Goal: Task Accomplishment & Management: Manage account settings

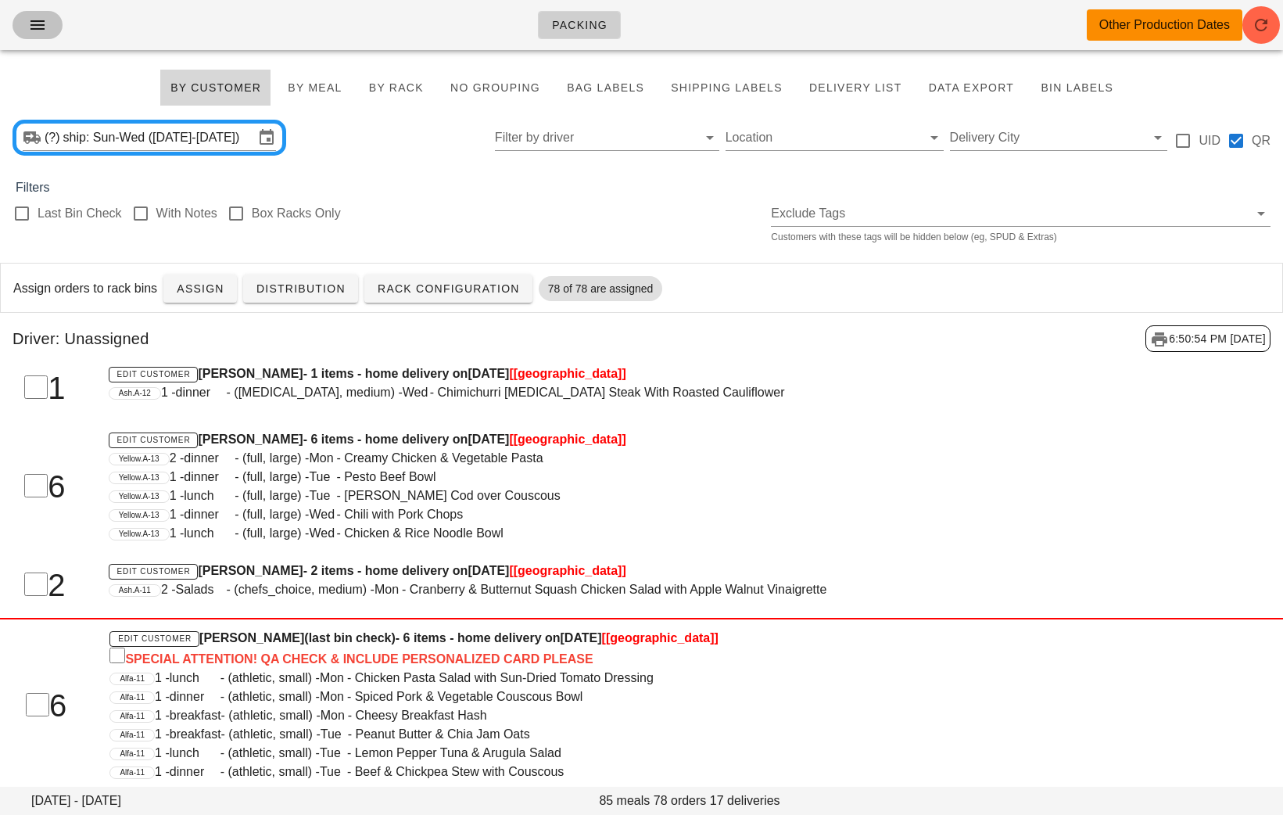
click at [34, 20] on icon "button" at bounding box center [37, 25] width 19 height 19
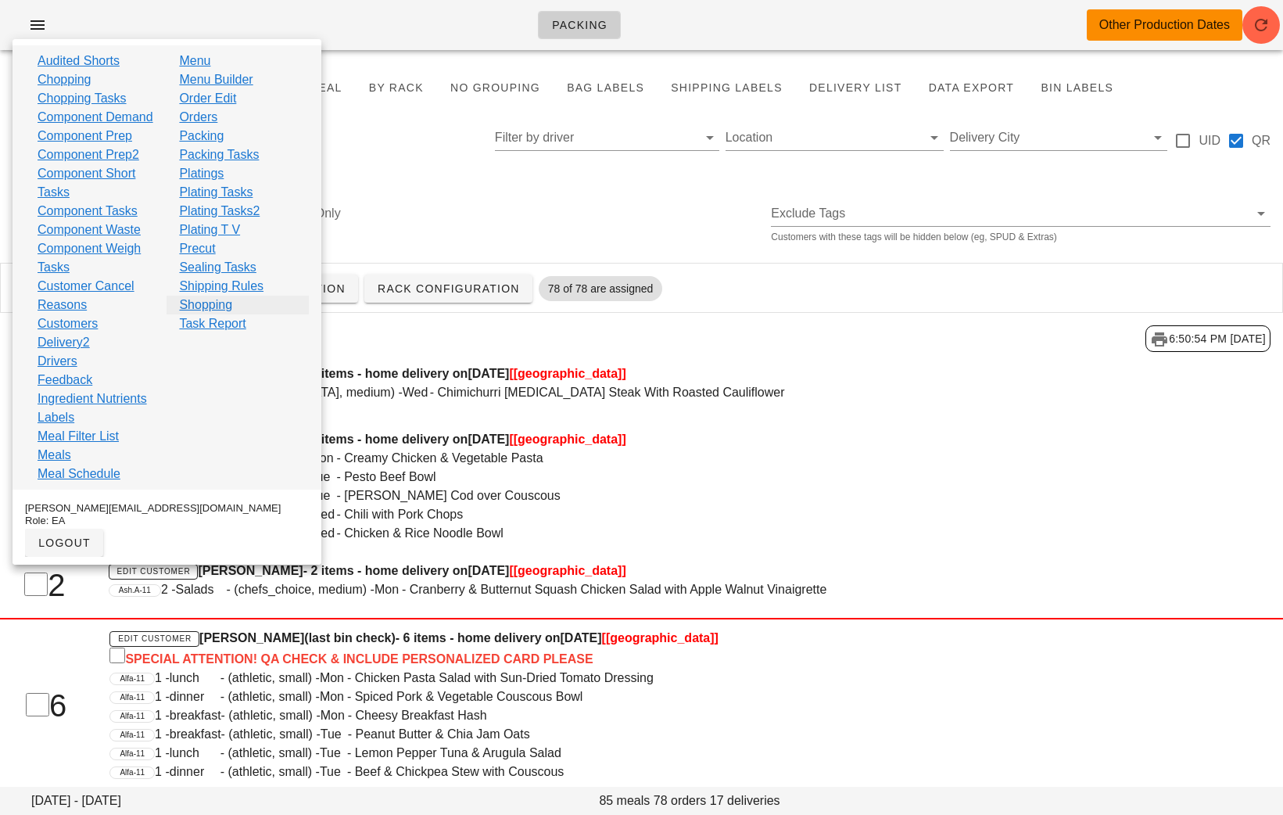
click at [207, 307] on link "Shopping" at bounding box center [205, 305] width 53 height 19
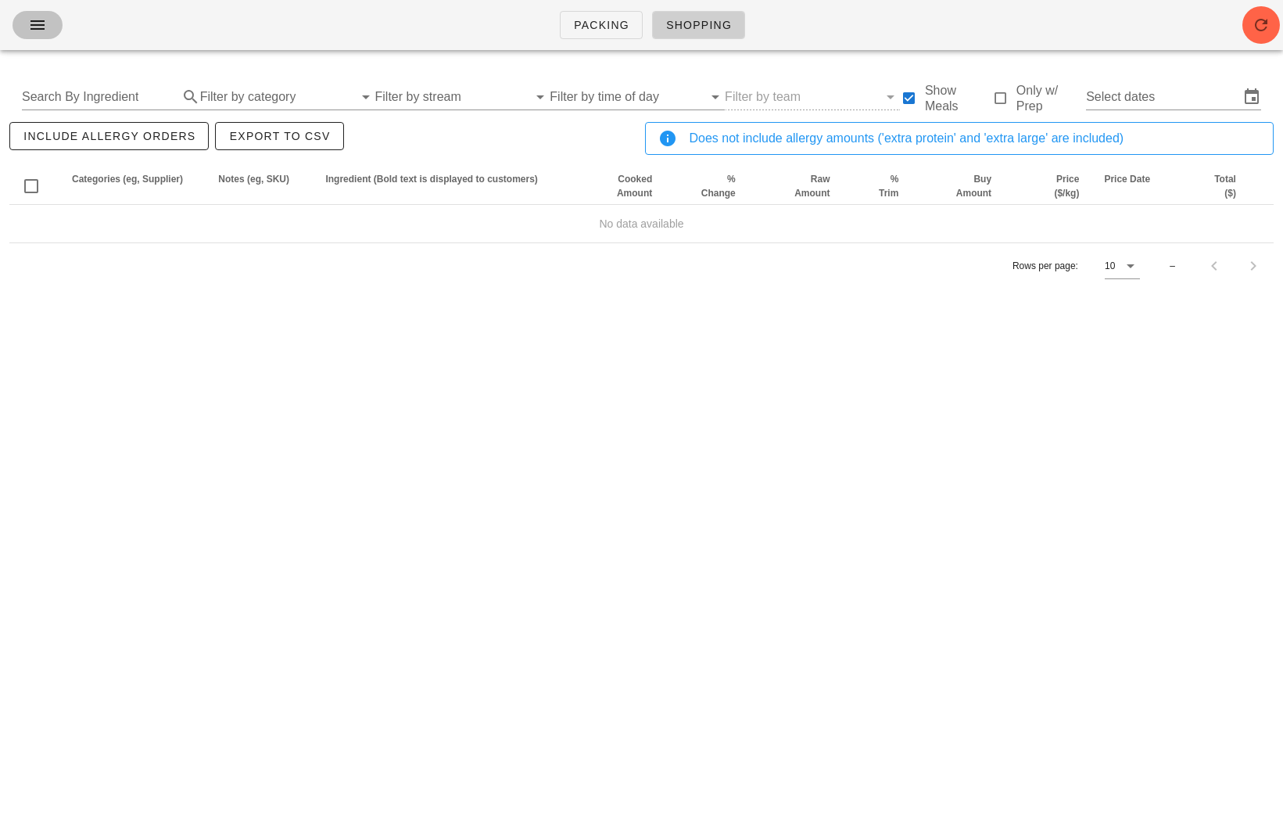
click at [40, 30] on icon "button" at bounding box center [37, 25] width 19 height 19
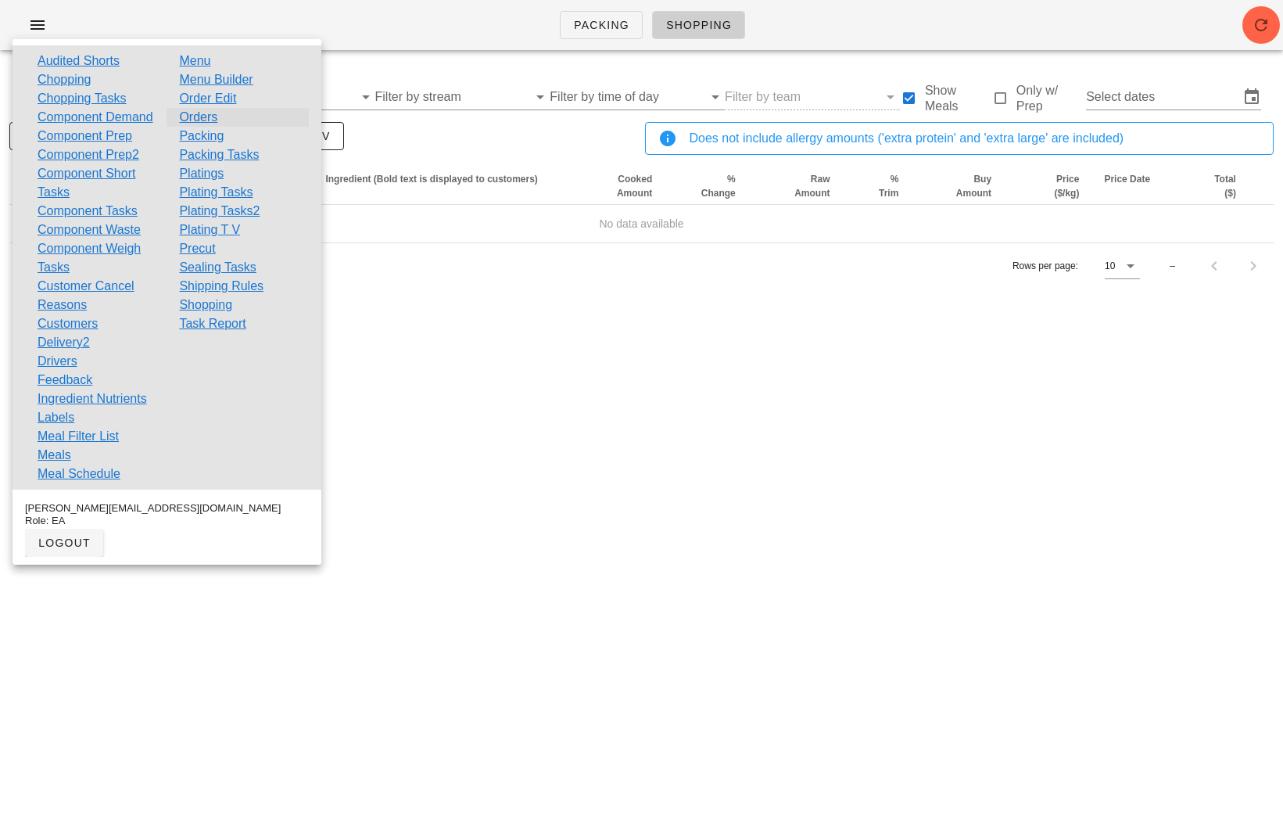
click at [213, 113] on link "Orders" at bounding box center [198, 117] width 38 height 19
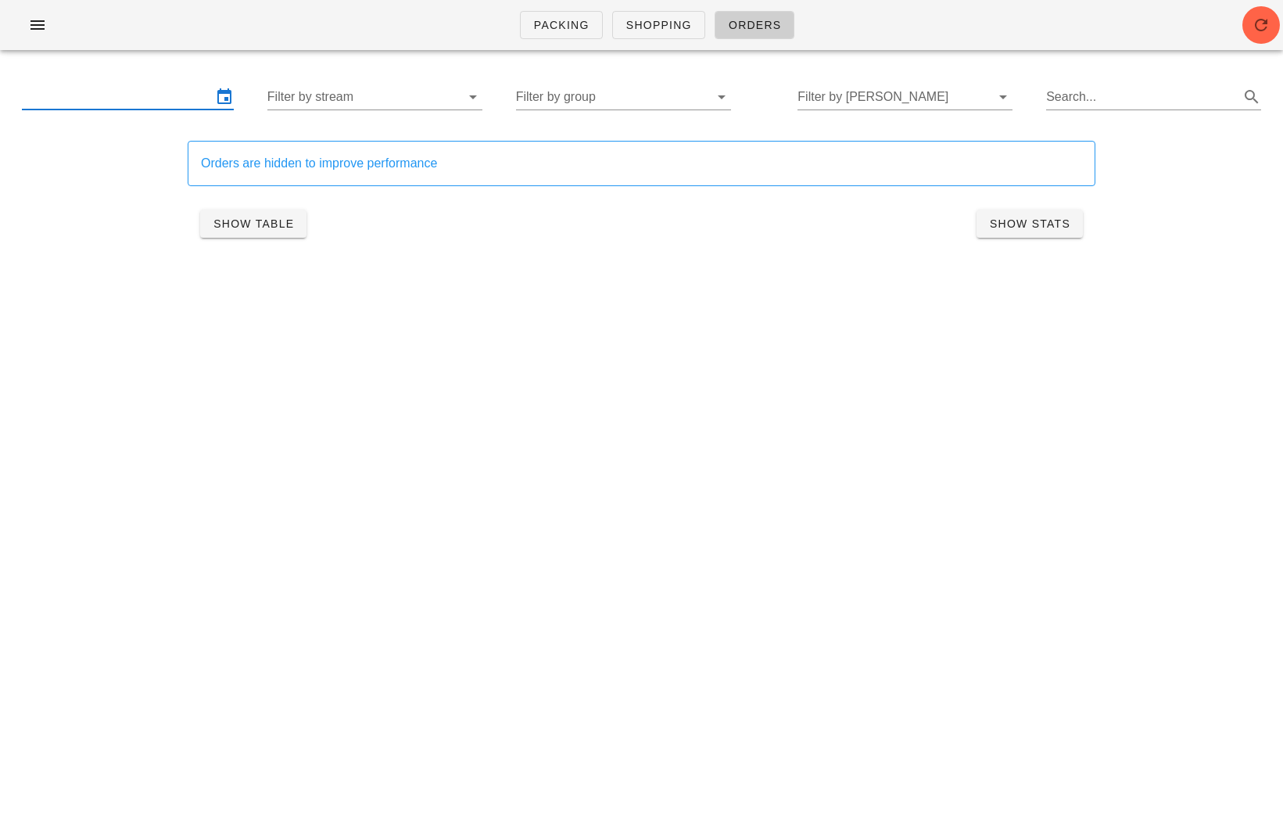
click at [156, 107] on input "text" at bounding box center [117, 96] width 190 height 25
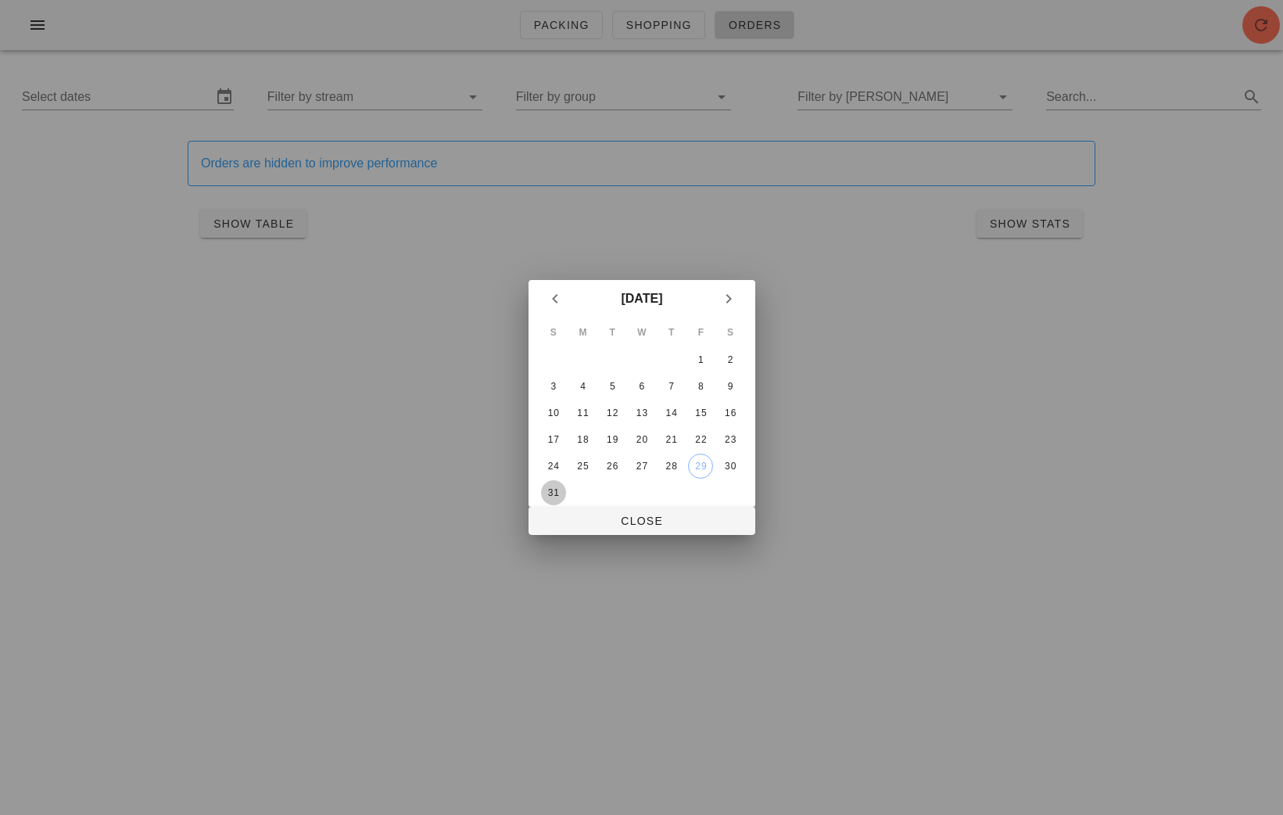
click at [557, 487] on div "31" at bounding box center [552, 492] width 25 height 11
click at [733, 292] on icon "Next month" at bounding box center [728, 298] width 19 height 19
click at [638, 354] on div "3" at bounding box center [641, 359] width 25 height 11
click at [636, 520] on span "Close" at bounding box center [642, 520] width 202 height 13
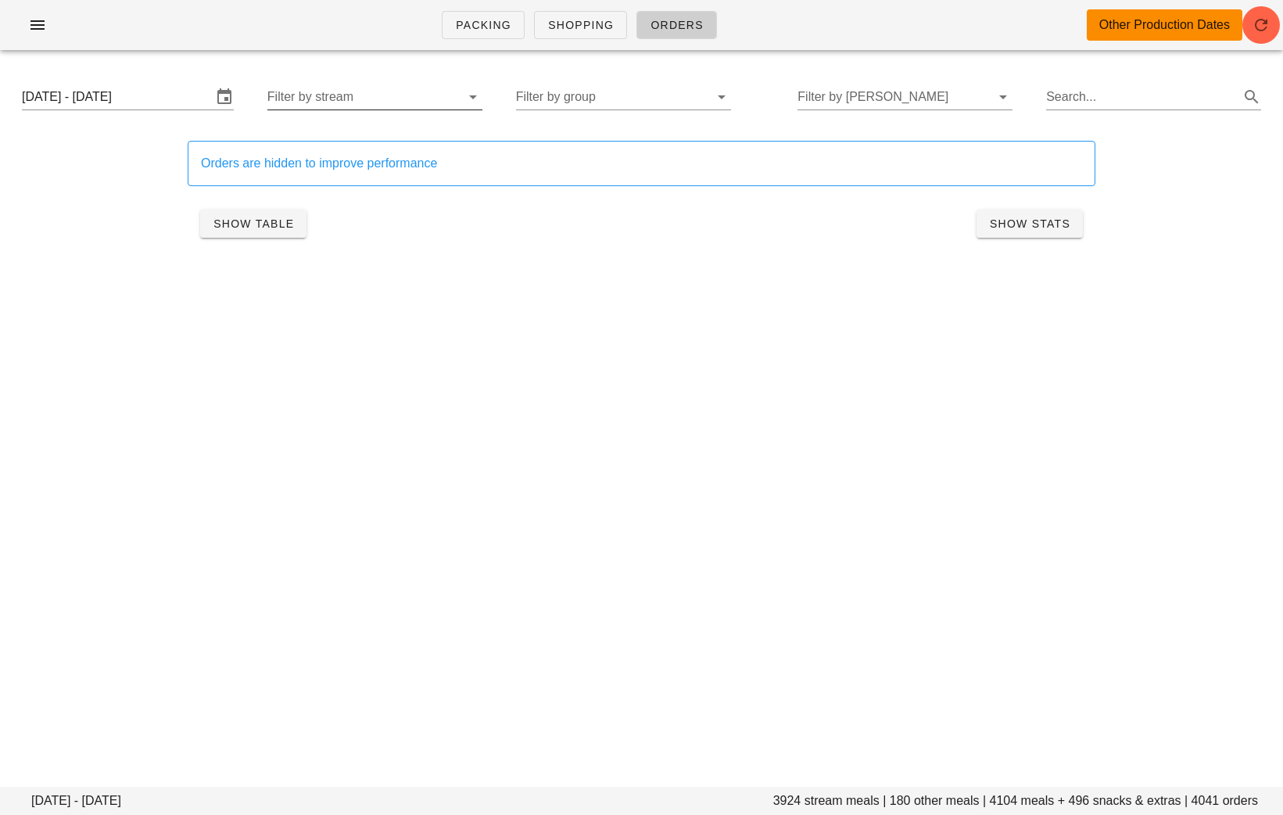
click at [397, 90] on input "Filter by stream" at bounding box center [362, 96] width 190 height 25
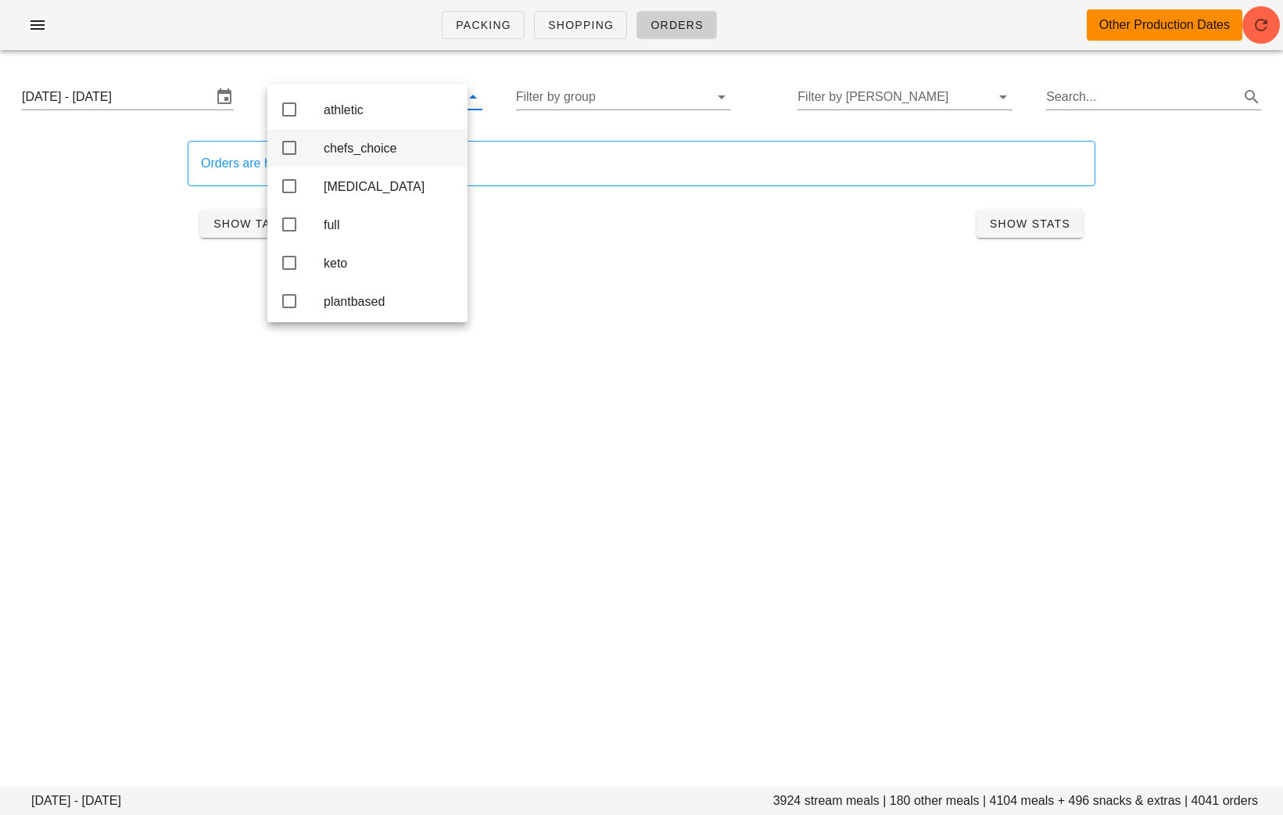
click at [382, 156] on div "chefs_choice" at bounding box center [389, 148] width 131 height 15
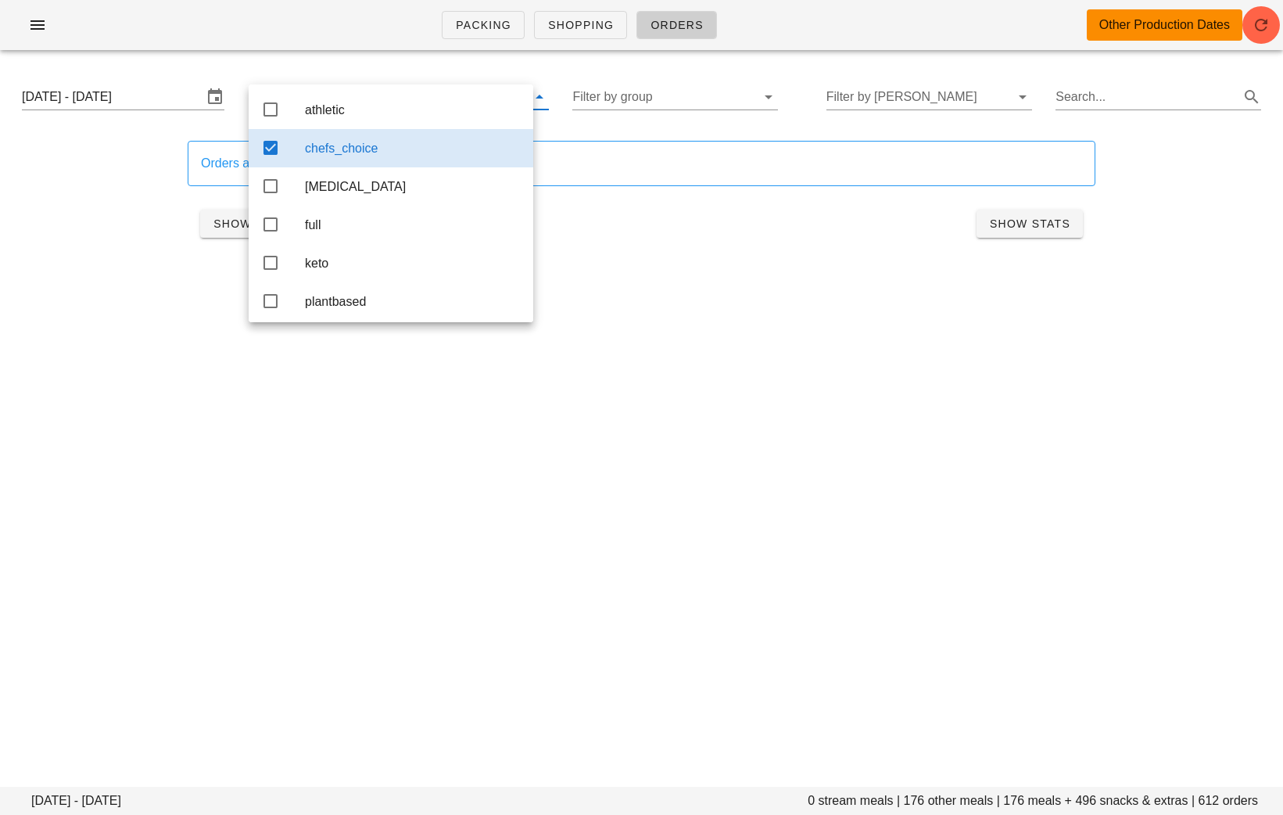
click at [648, 323] on div "Packing Shopping Orders Other Production Dates Sunday August 31 - Wednesday Sep…" at bounding box center [641, 407] width 1283 height 815
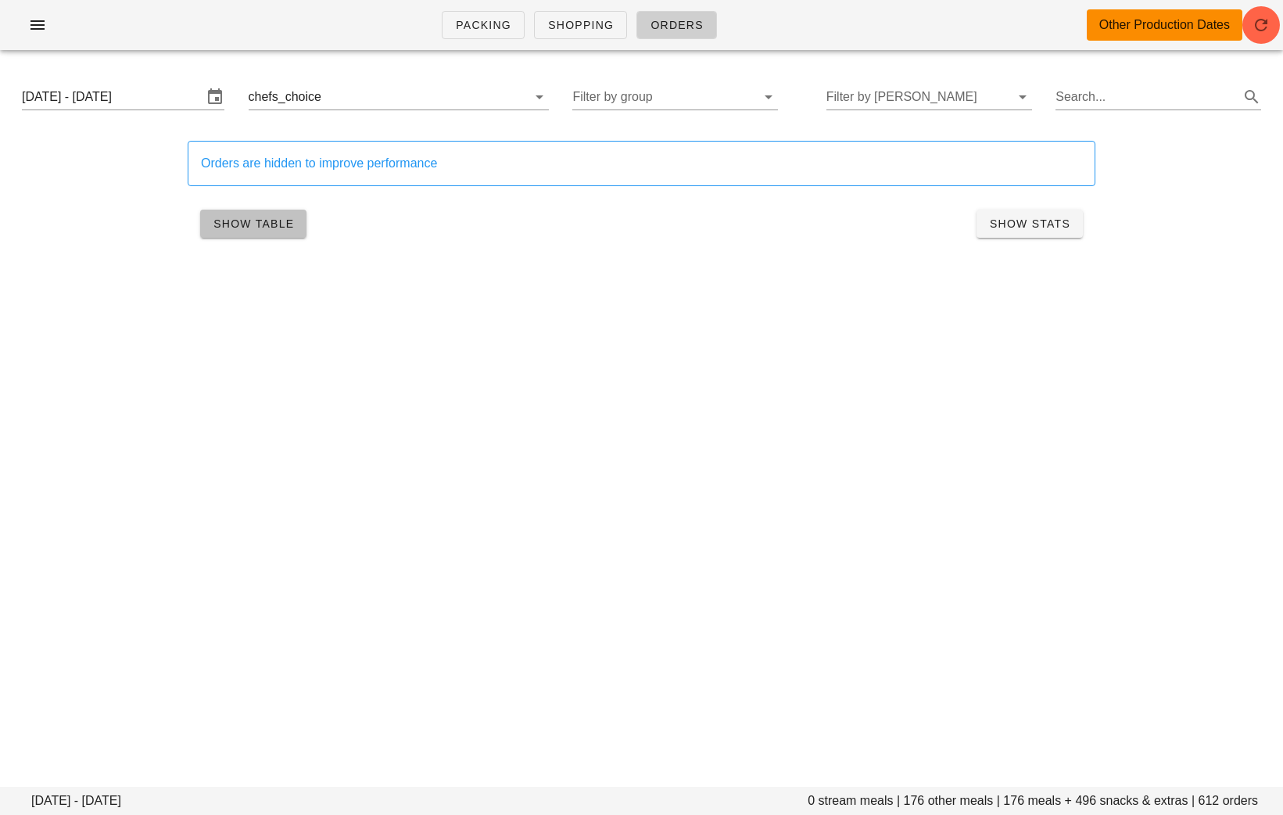
click at [266, 218] on span "Show Table" at bounding box center [253, 223] width 81 height 13
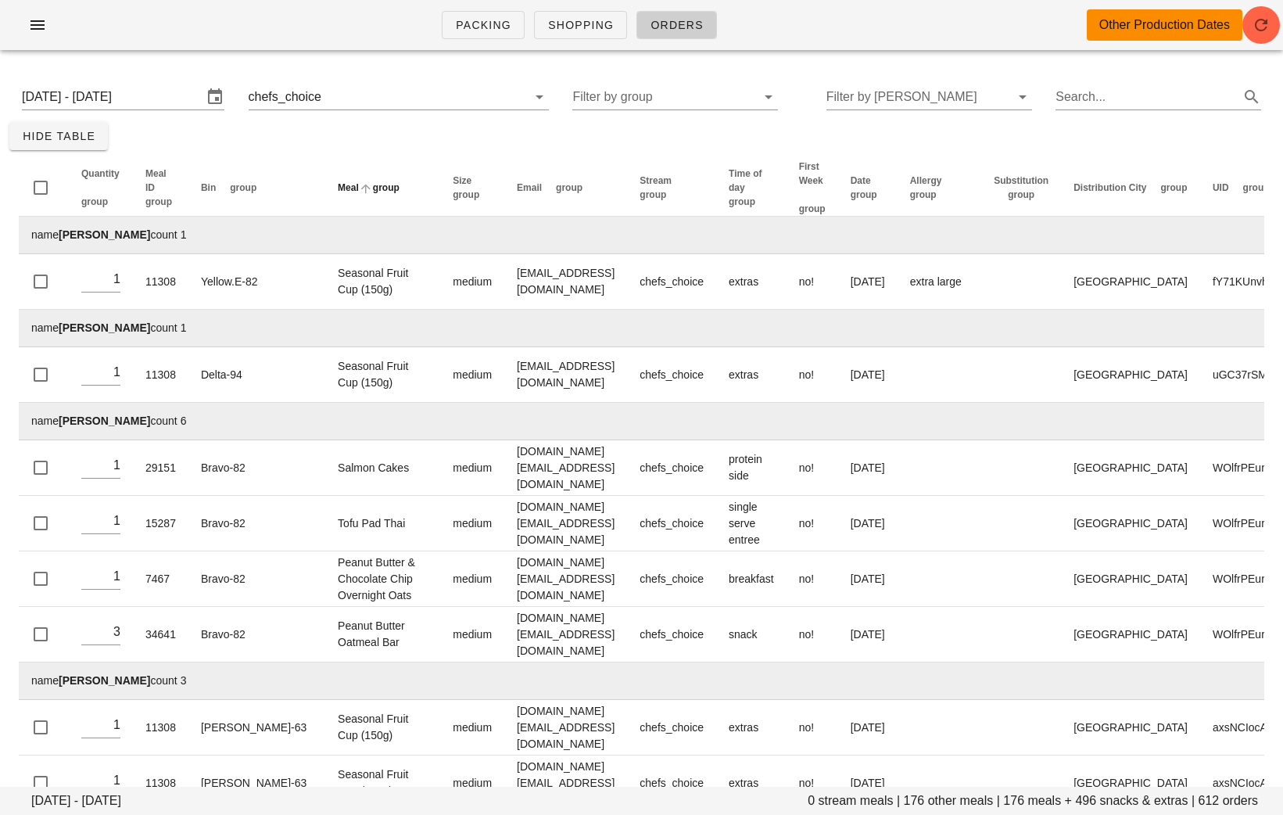
click at [373, 193] on span "group" at bounding box center [386, 187] width 27 height 11
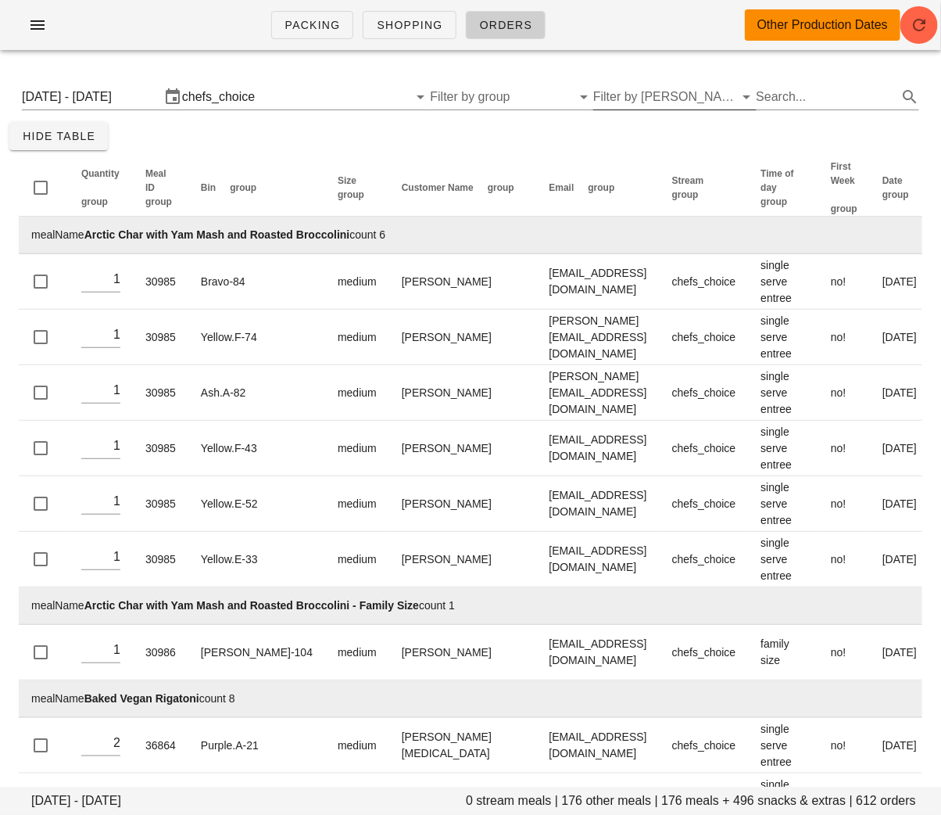
click at [629, 90] on input "Filter by tod" at bounding box center [662, 96] width 138 height 25
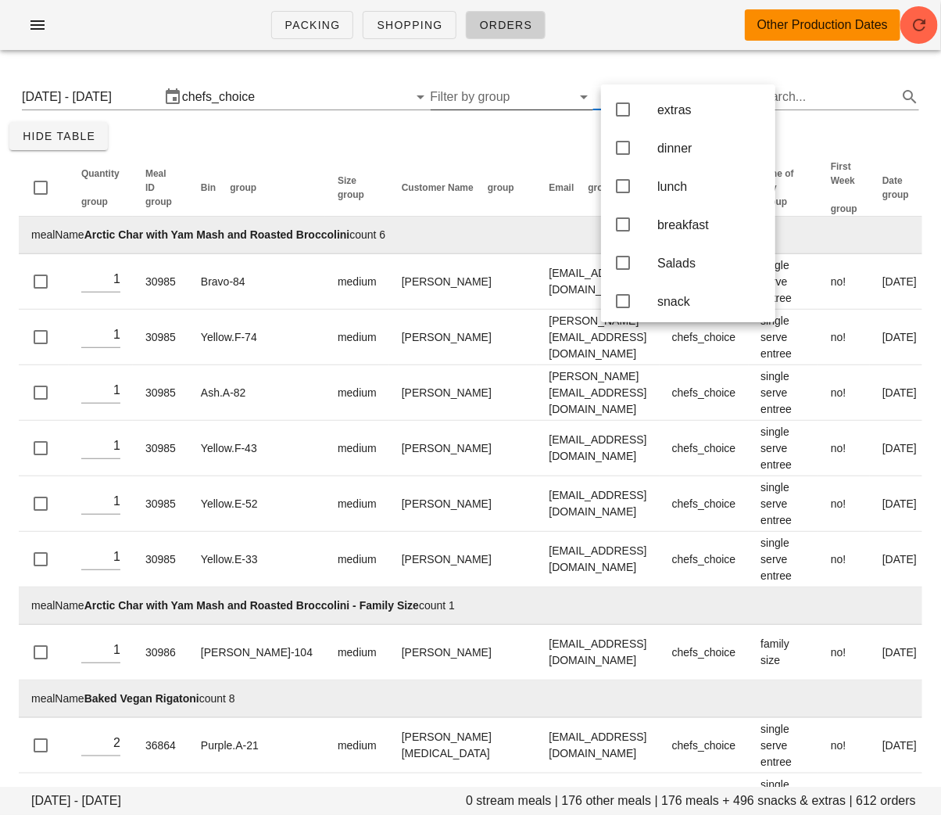
click at [546, 103] on input "Filter by group" at bounding box center [500, 96] width 138 height 25
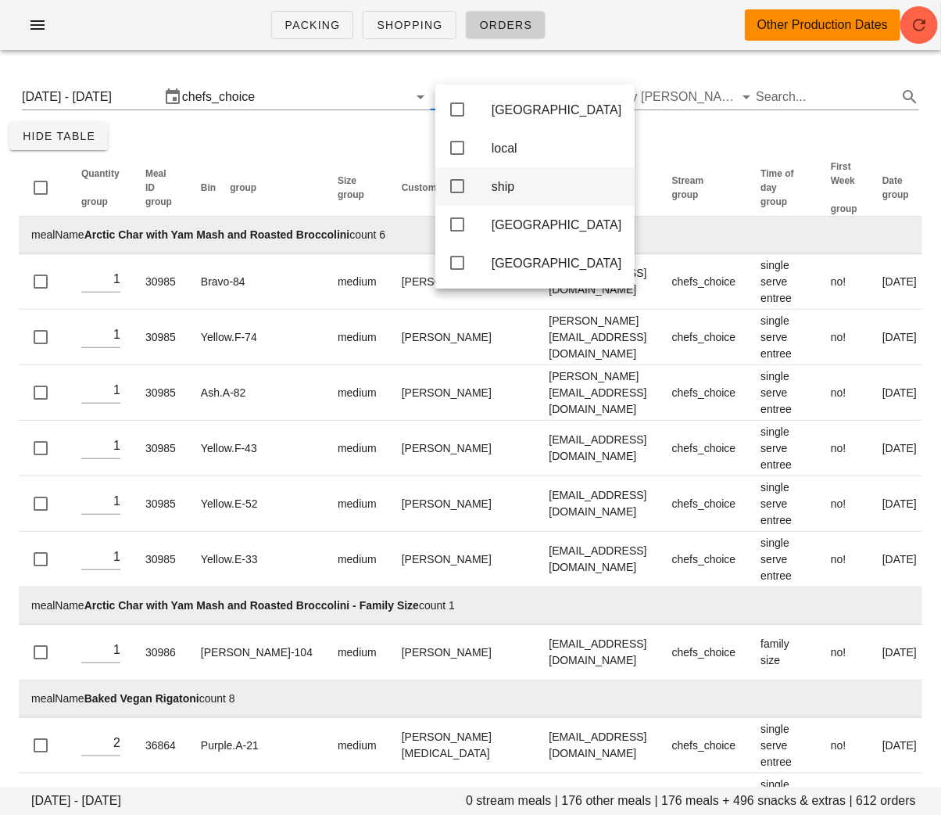
click at [516, 199] on div "ship" at bounding box center [557, 187] width 131 height 34
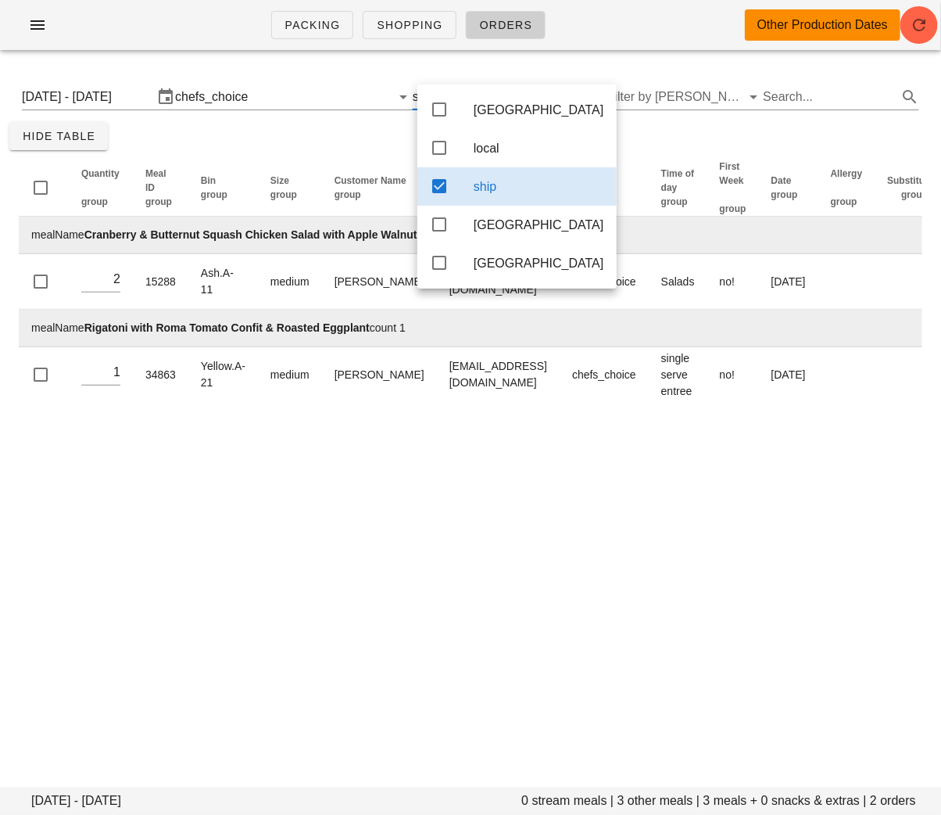
click at [596, 476] on div "Packing Shopping Orders Other Production Dates Sunday August 31 - Wednesday Sep…" at bounding box center [470, 407] width 941 height 815
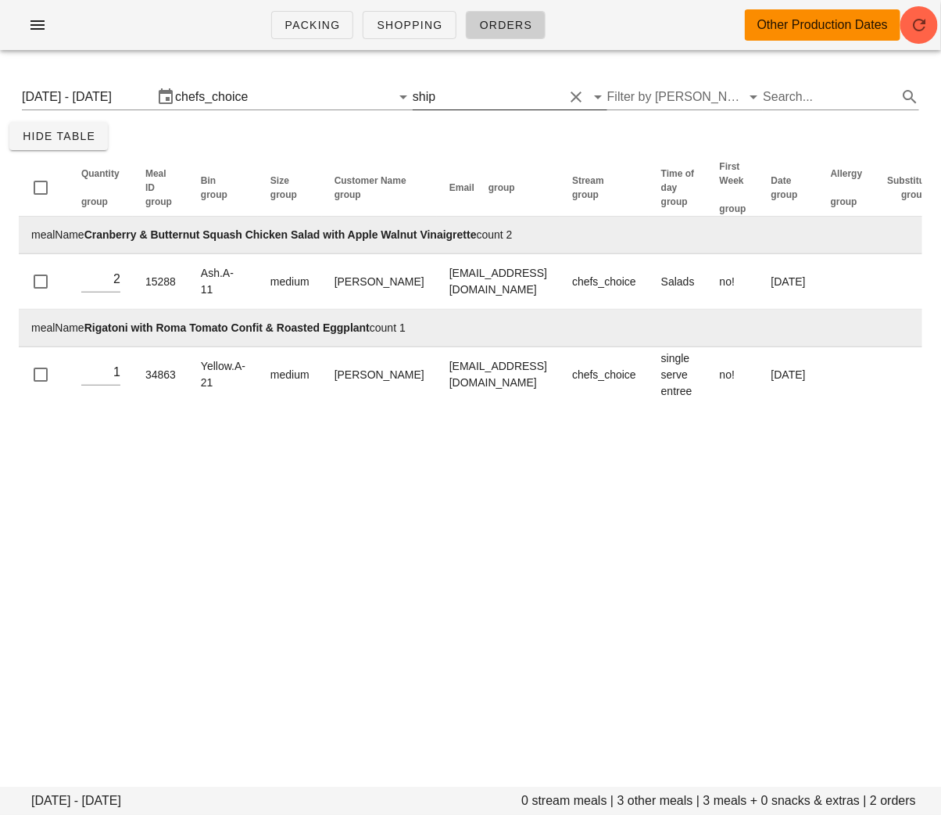
click at [536, 84] on input "text" at bounding box center [501, 96] width 125 height 25
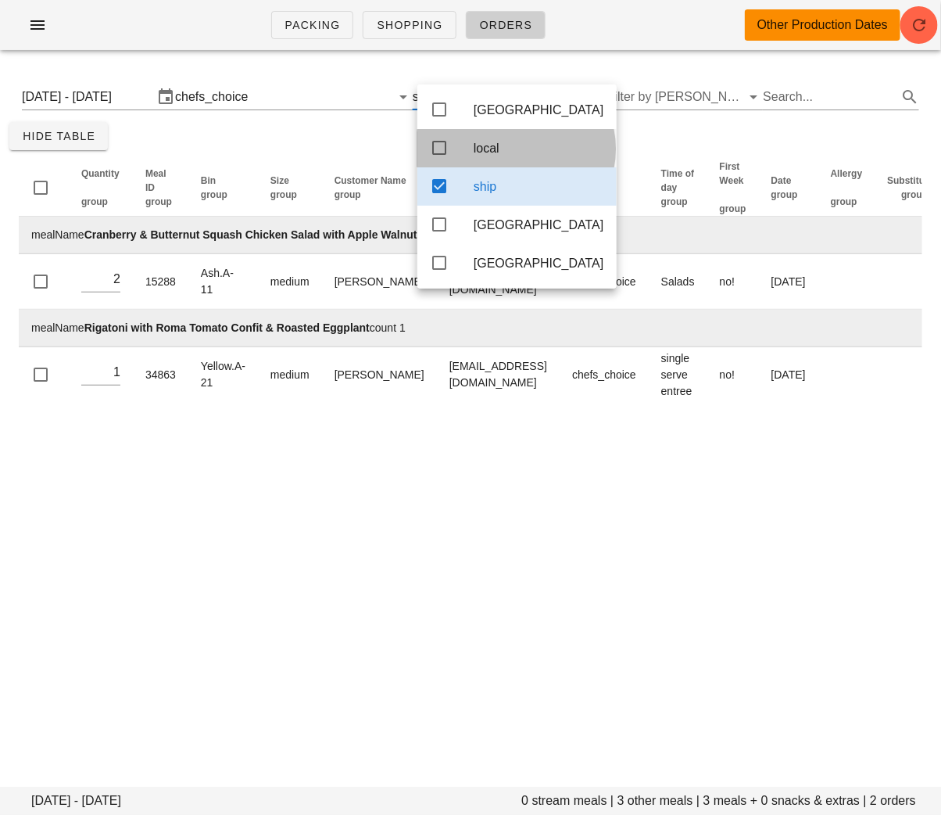
click at [477, 141] on div "local" at bounding box center [539, 148] width 131 height 34
click at [435, 185] on icon at bounding box center [439, 186] width 19 height 19
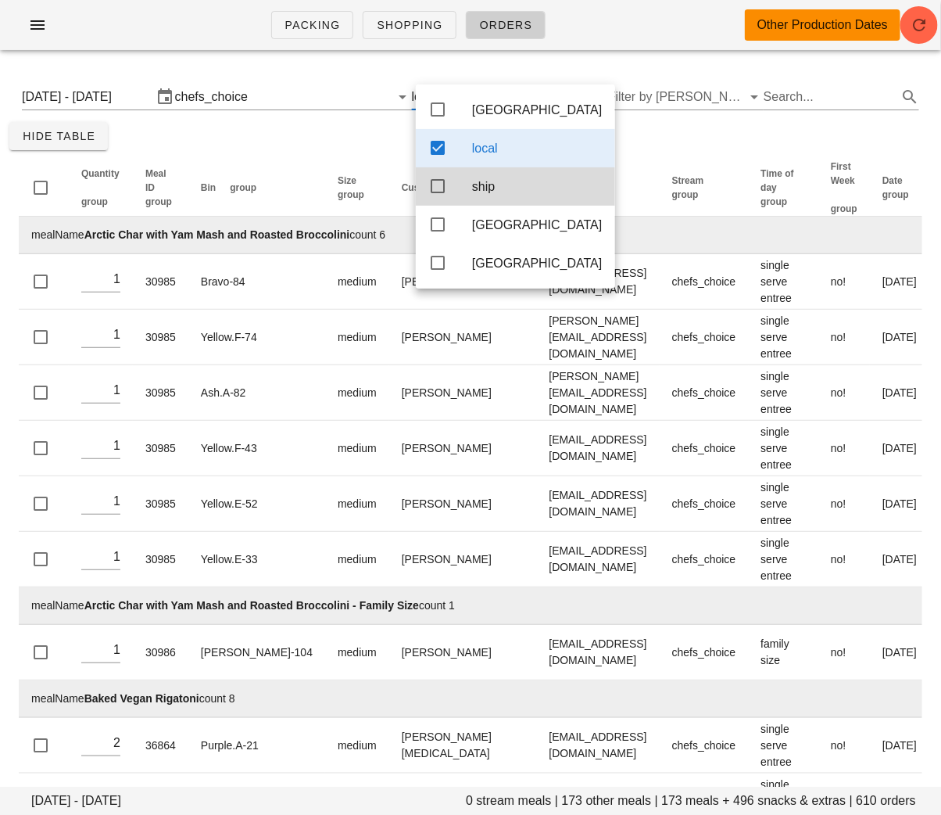
click at [316, 120] on div "Sunday August 31 - Wednesday September 3 chefs_choice local Filter by tod Searc…" at bounding box center [470, 97] width 923 height 50
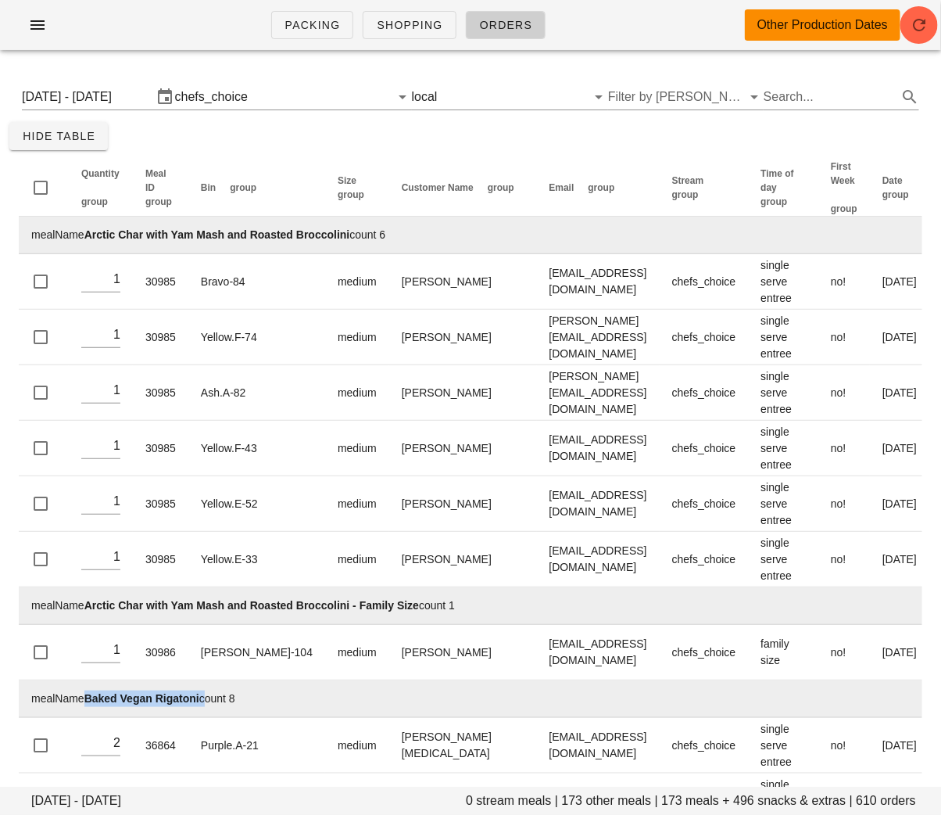
drag, startPoint x: 202, startPoint y: 700, endPoint x: 89, endPoint y: 697, distance: 113.4
click at [88, 697] on td "mealName Baked Vegan Rigatoni count 8" at bounding box center [738, 699] width 1438 height 38
copy td "Baked Vegan Rigatoni"
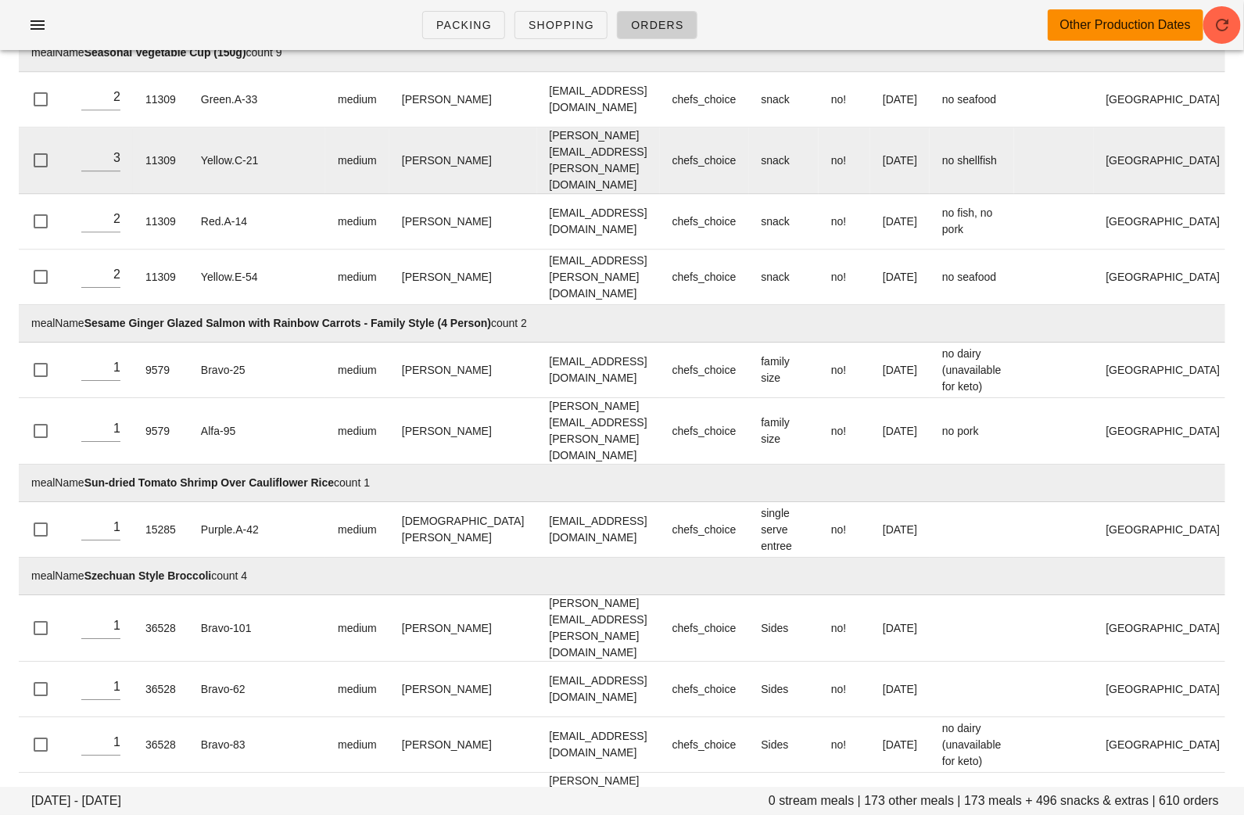
scroll to position [33552, 0]
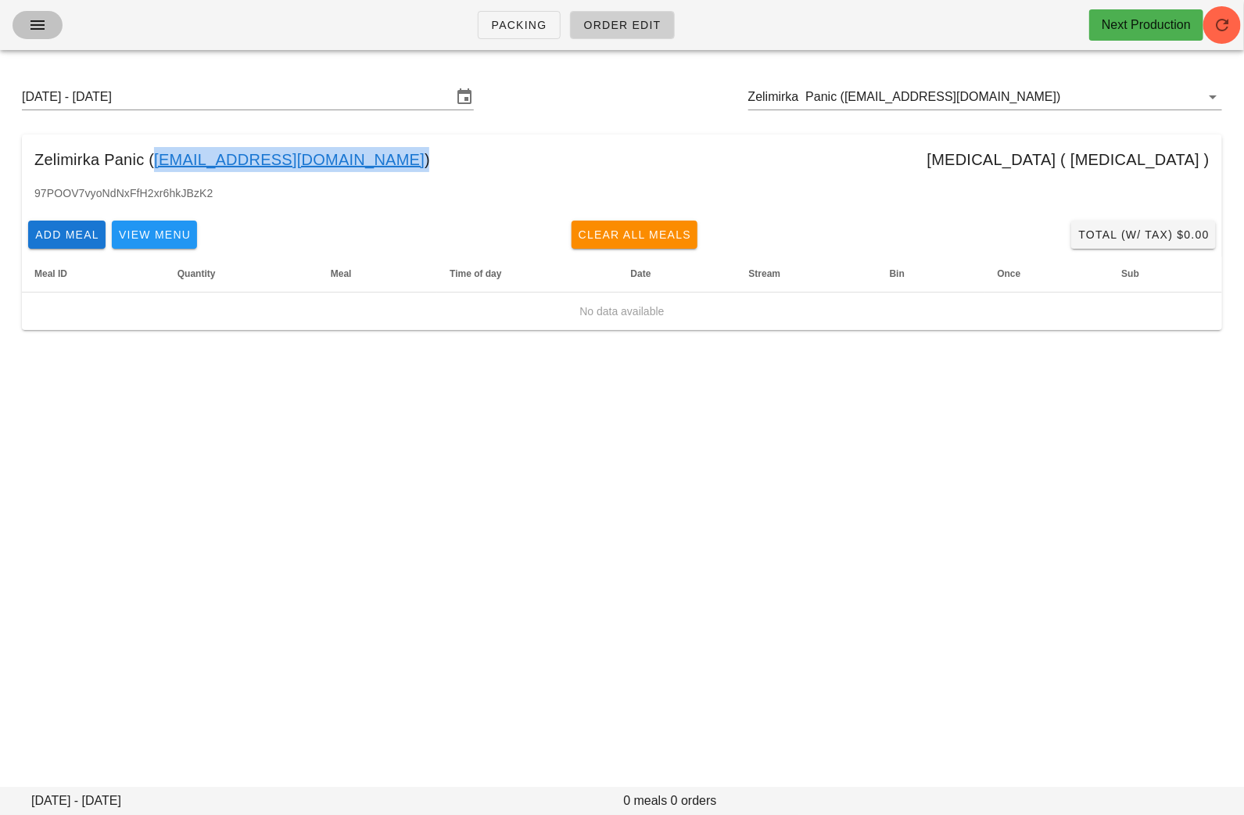
click at [34, 24] on icon "button" at bounding box center [37, 25] width 19 height 19
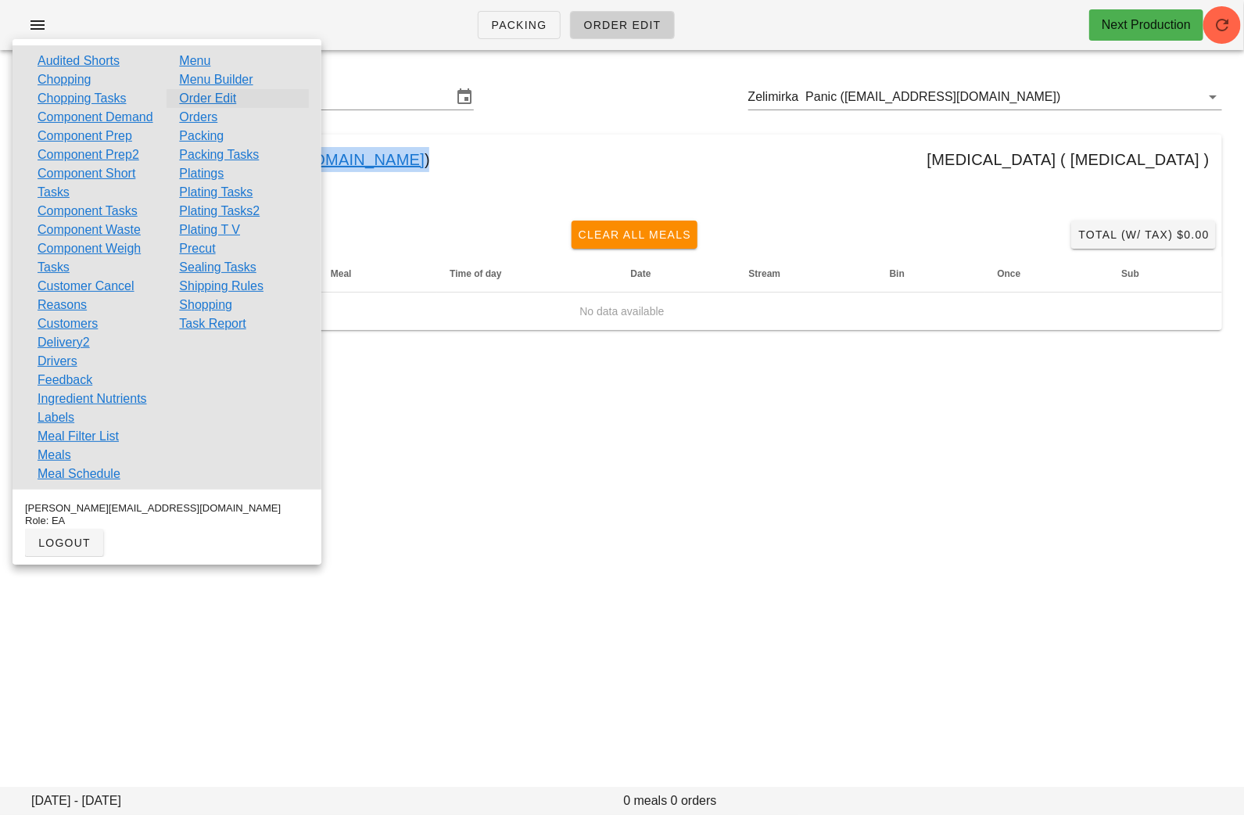
click at [212, 98] on link "Order Edit" at bounding box center [207, 98] width 57 height 19
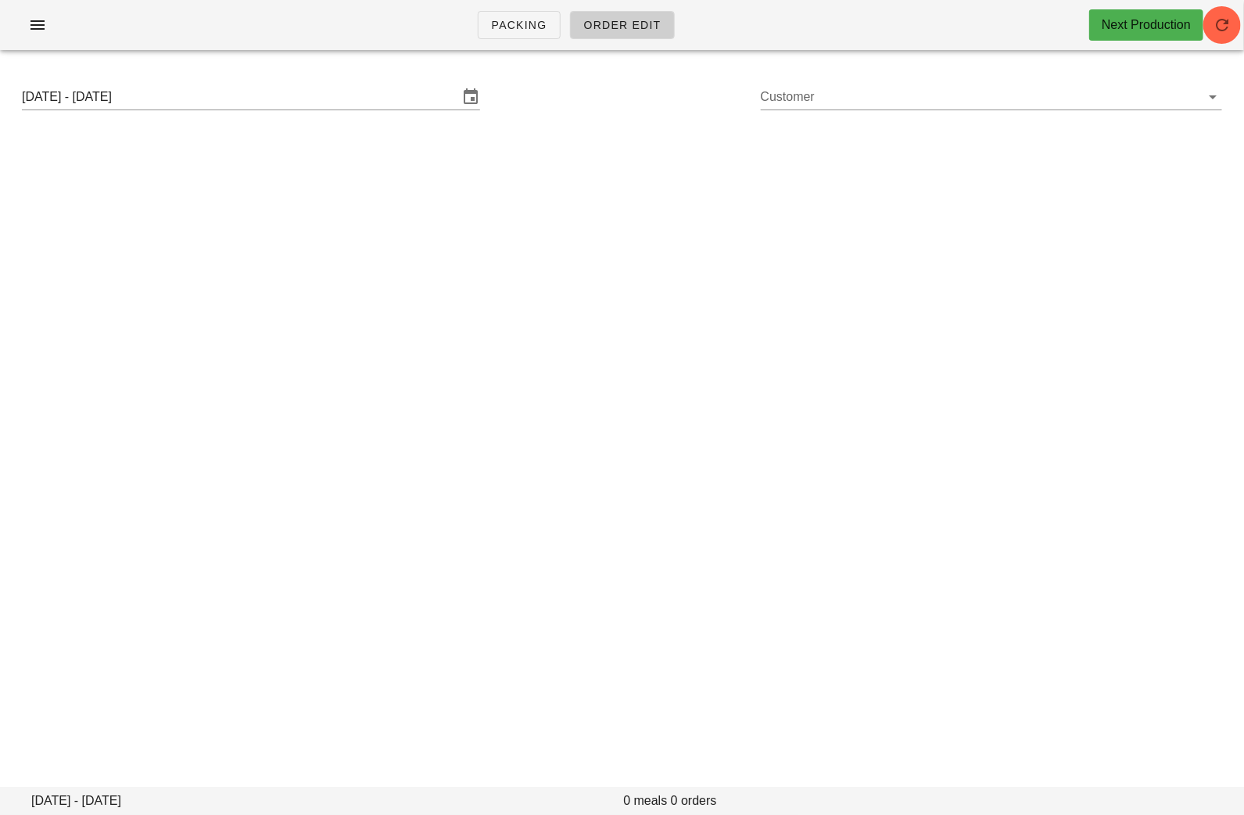
click at [859, 82] on div "[DATE] - [DATE] Customer" at bounding box center [621, 97] width 1225 height 50
click at [847, 94] on input "Customer" at bounding box center [979, 96] width 436 height 25
paste input "[EMAIL_ADDRESS][DOMAIN_NAME]"
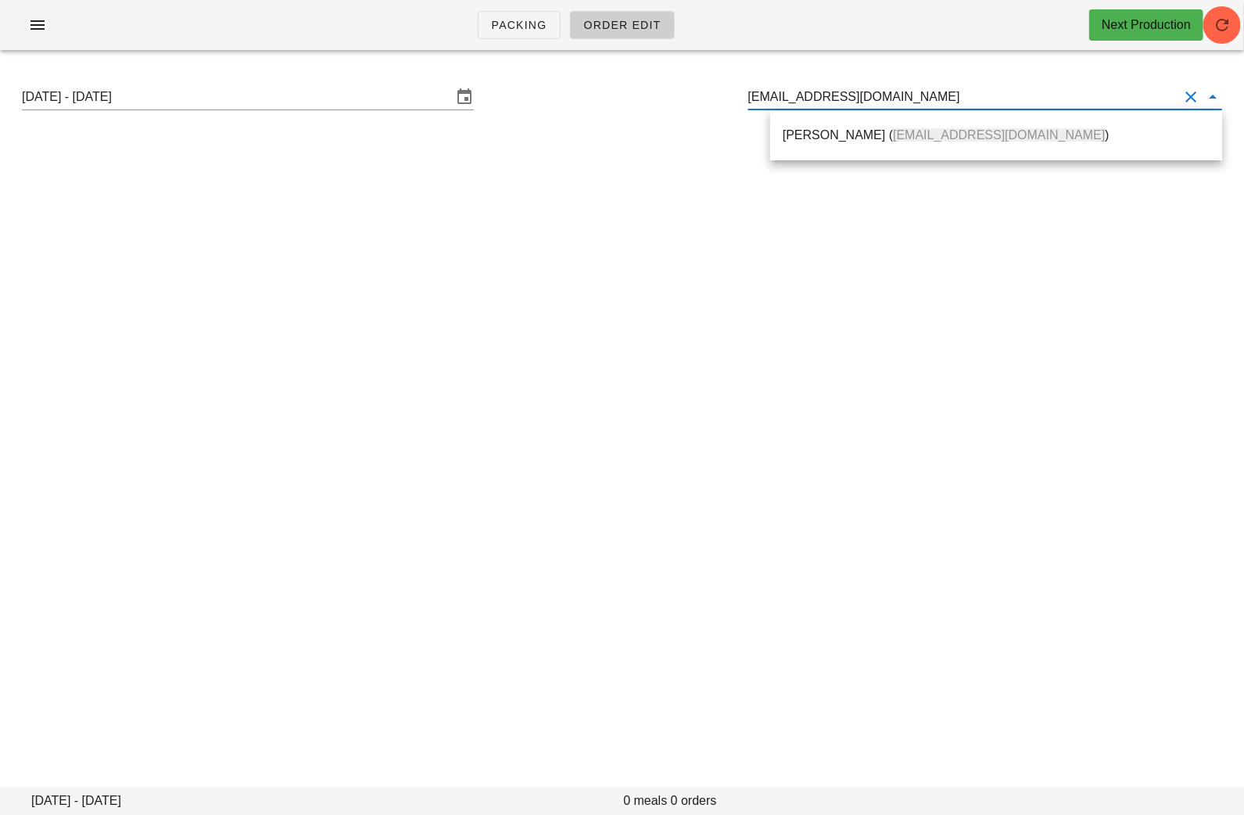
click at [837, 127] on div "[PERSON_NAME] ( [EMAIL_ADDRESS][DOMAIN_NAME] )" at bounding box center [996, 134] width 427 height 15
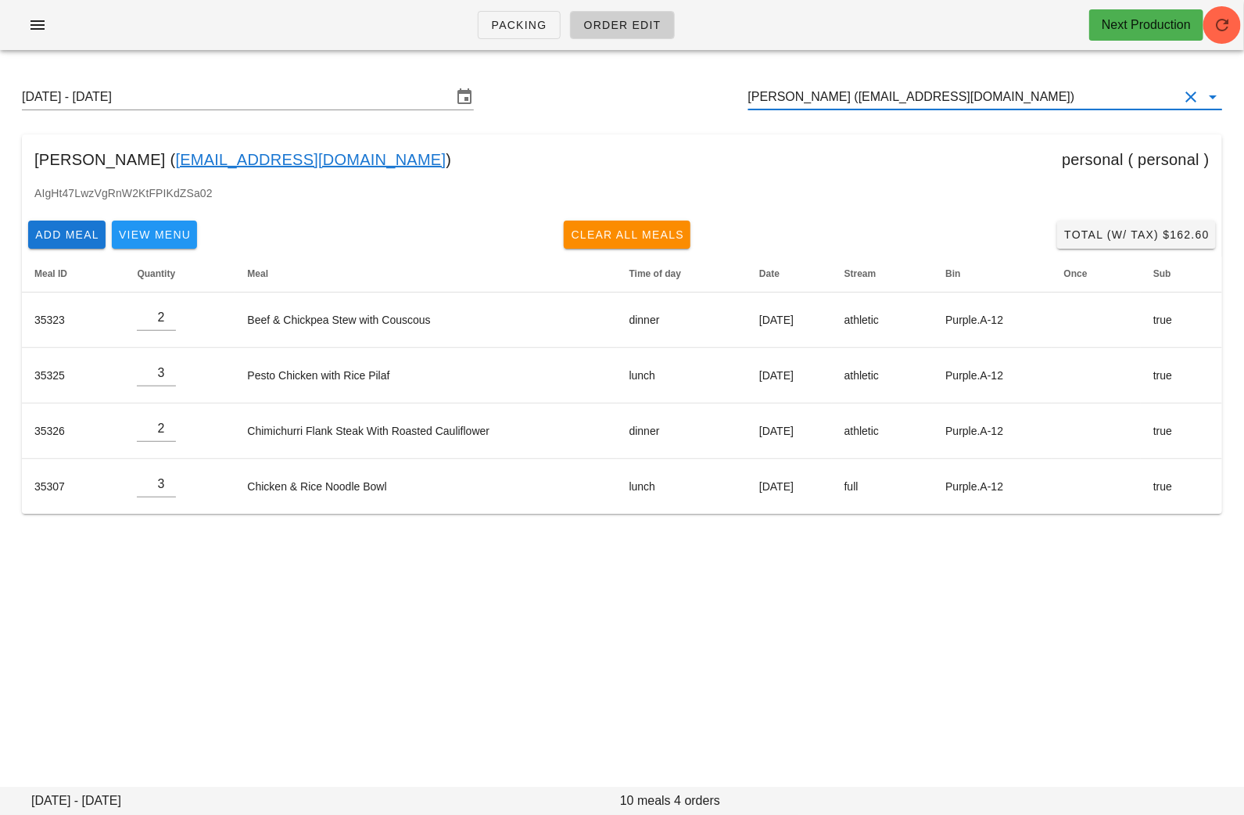
type input "[PERSON_NAME] ([EMAIL_ADDRESS][DOMAIN_NAME])"
click at [291, 163] on link "[EMAIL_ADDRESS][DOMAIN_NAME]" at bounding box center [310, 159] width 271 height 25
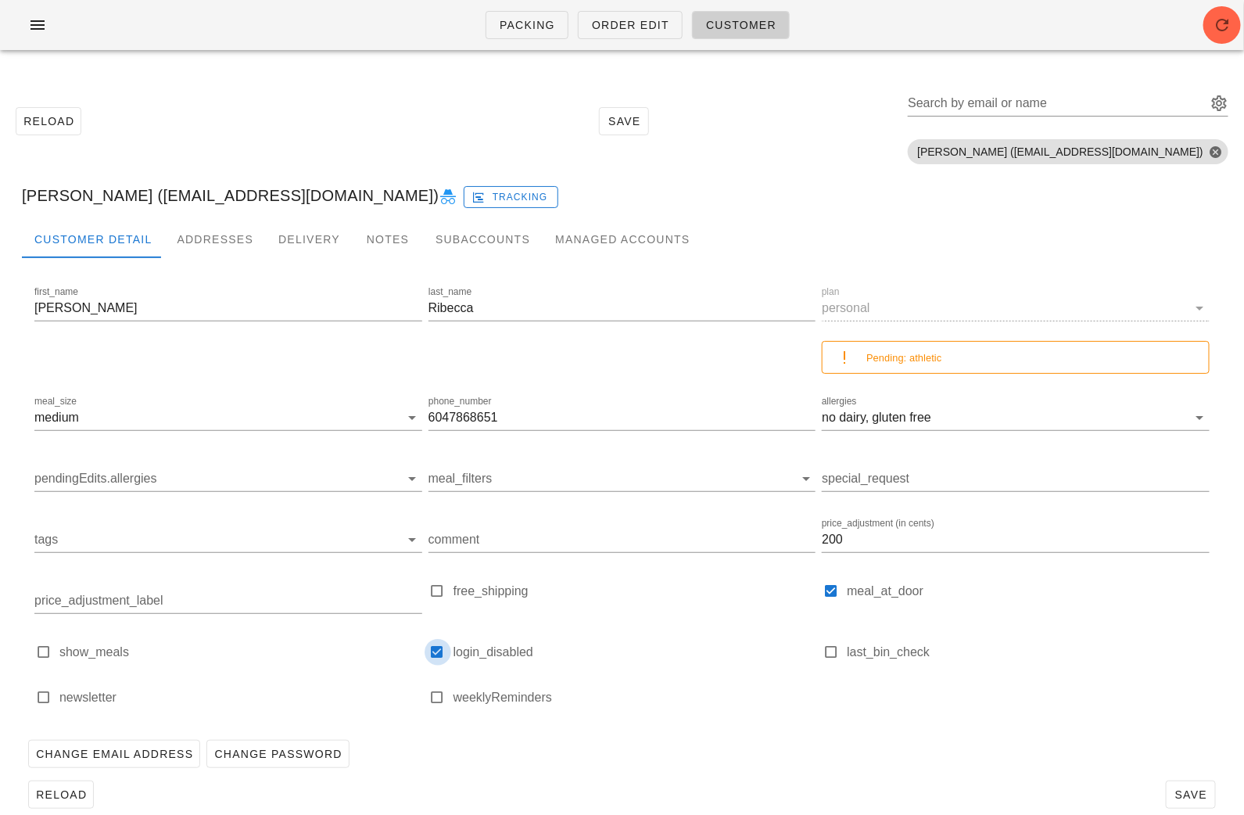
click at [438, 656] on div at bounding box center [438, 652] width 22 height 22
checkbox input "false"
click at [1195, 791] on span "Save" at bounding box center [1191, 794] width 36 height 13
click at [1188, 788] on span "Save" at bounding box center [1191, 794] width 36 height 13
click at [1051, 93] on div "Search by email or name" at bounding box center [1056, 103] width 296 height 25
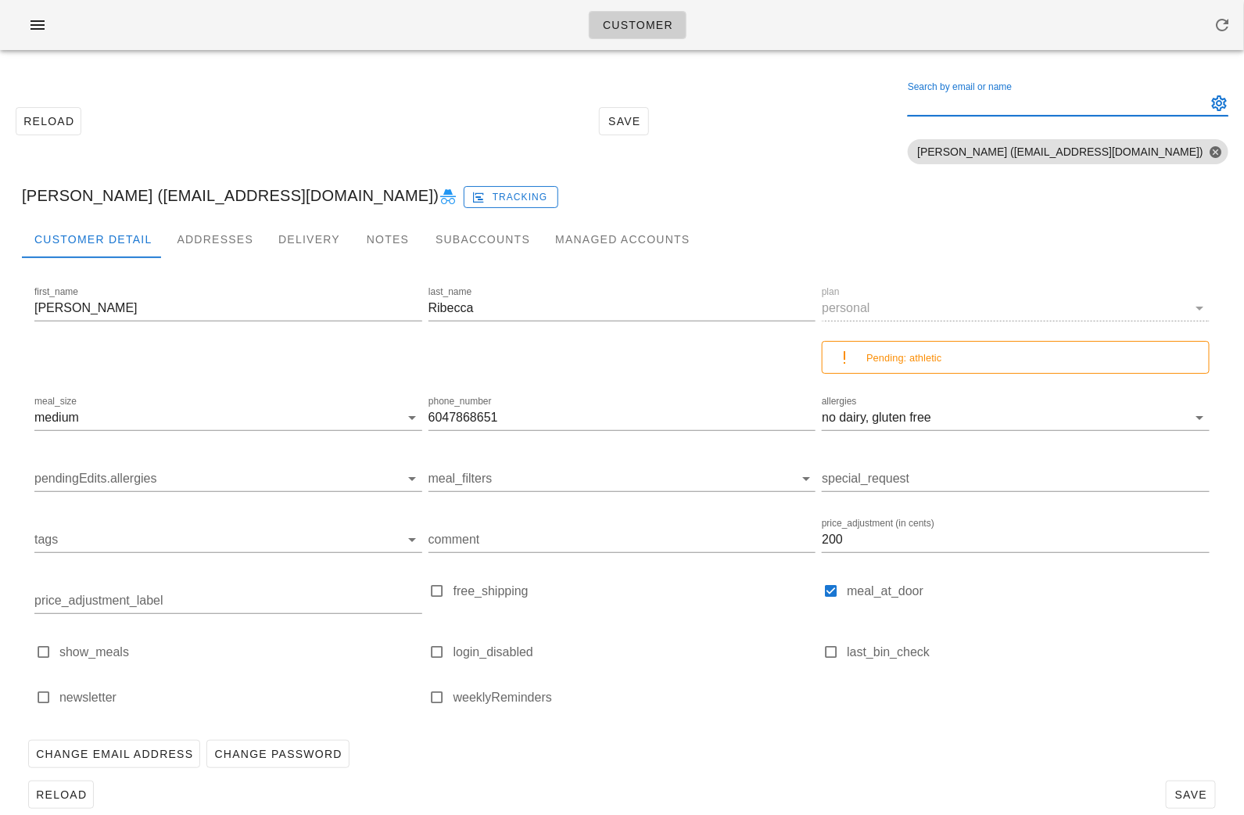
paste input "danyafox@gmail.com"
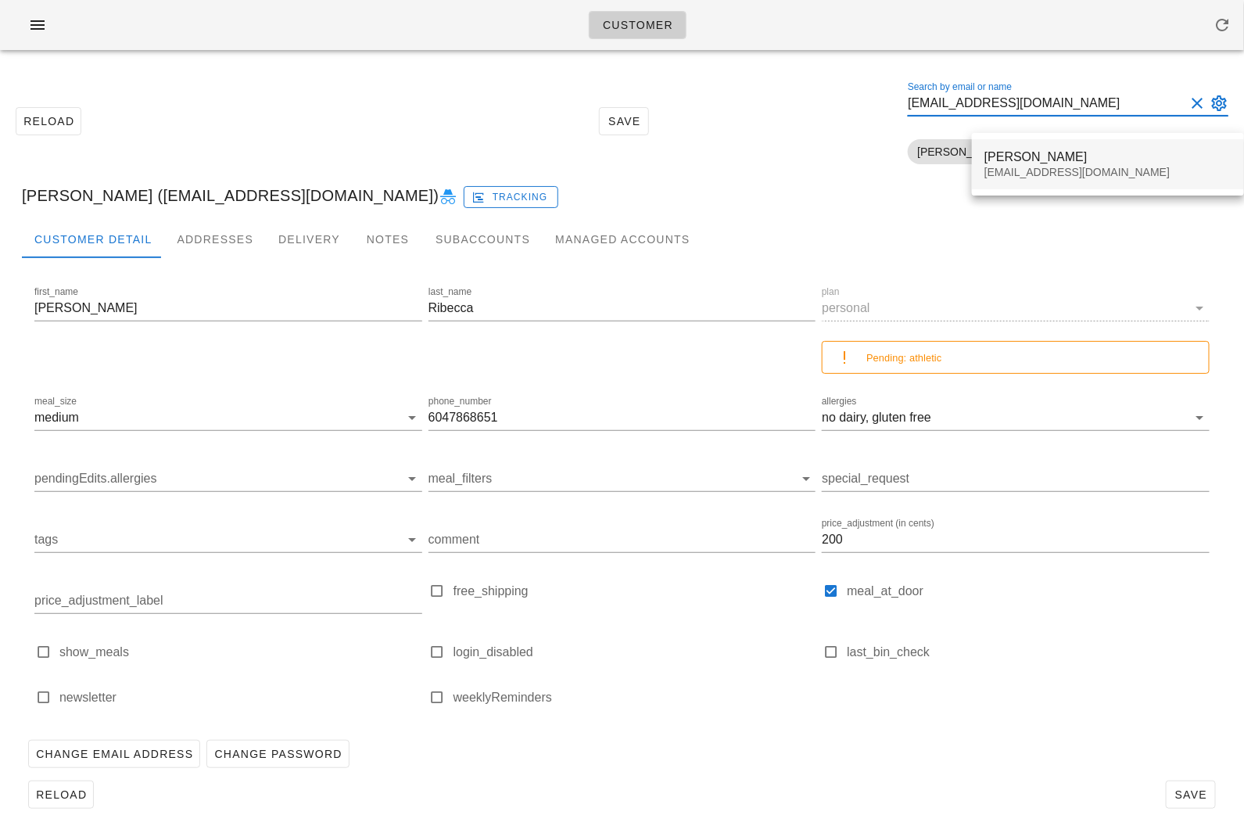
type input "danyafox@gmail.com"
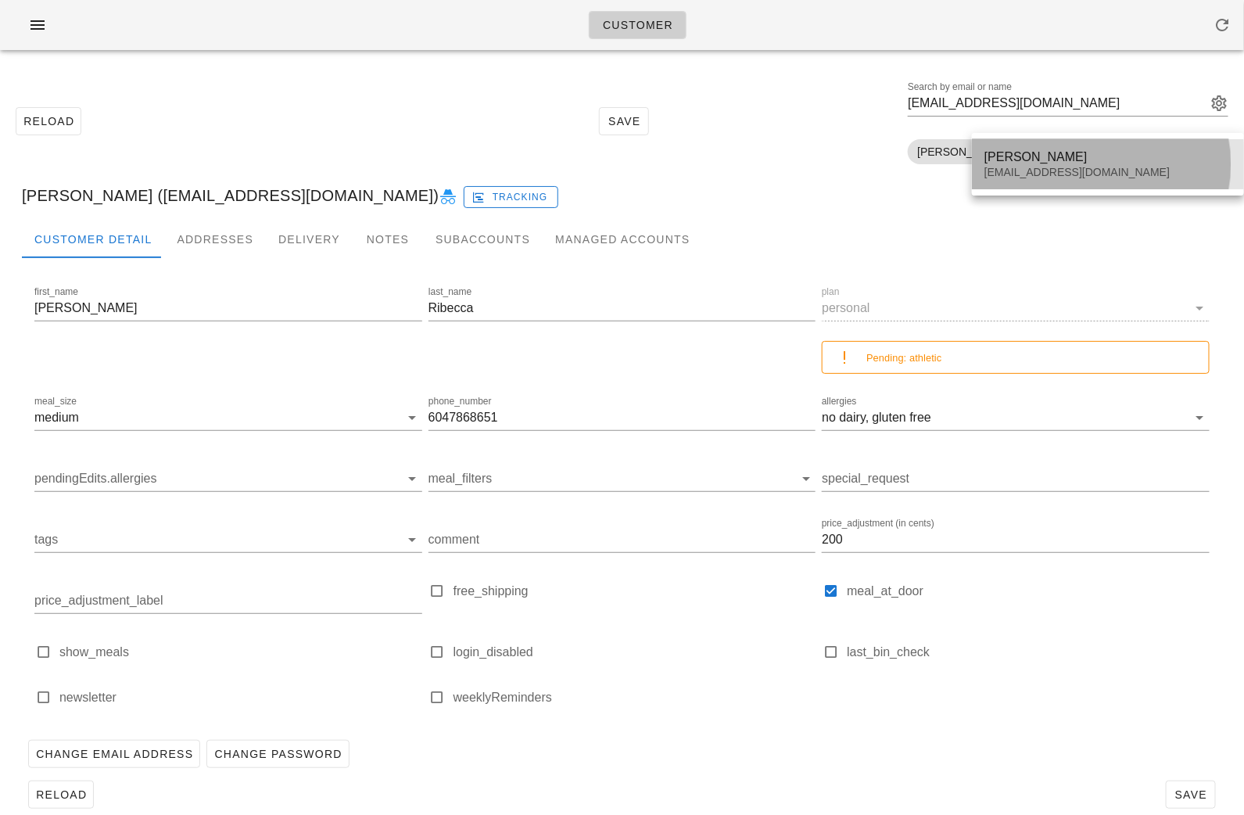
click at [1049, 146] on div "Danya Fugman danyafox@gmail.com" at bounding box center [1107, 164] width 247 height 48
